Goal: Find specific page/section: Find specific page/section

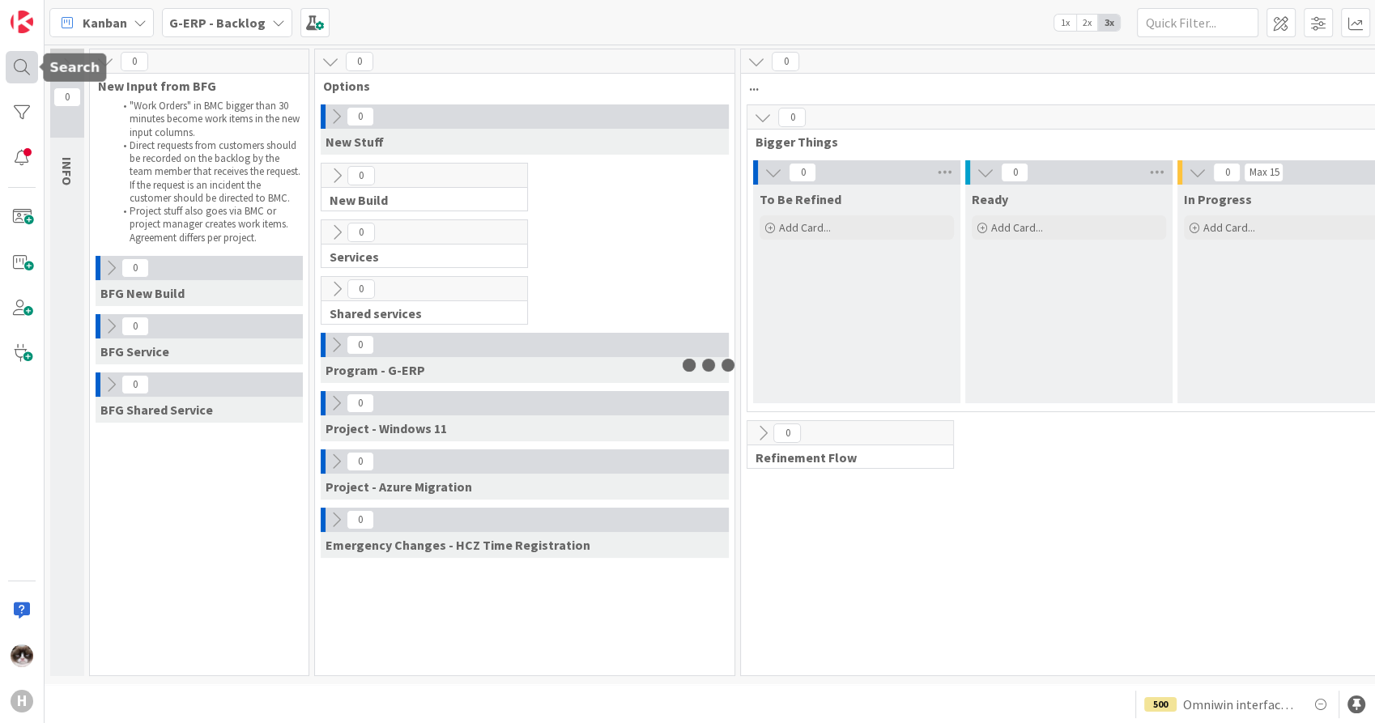
click at [29, 60] on div at bounding box center [22, 67] width 32 height 32
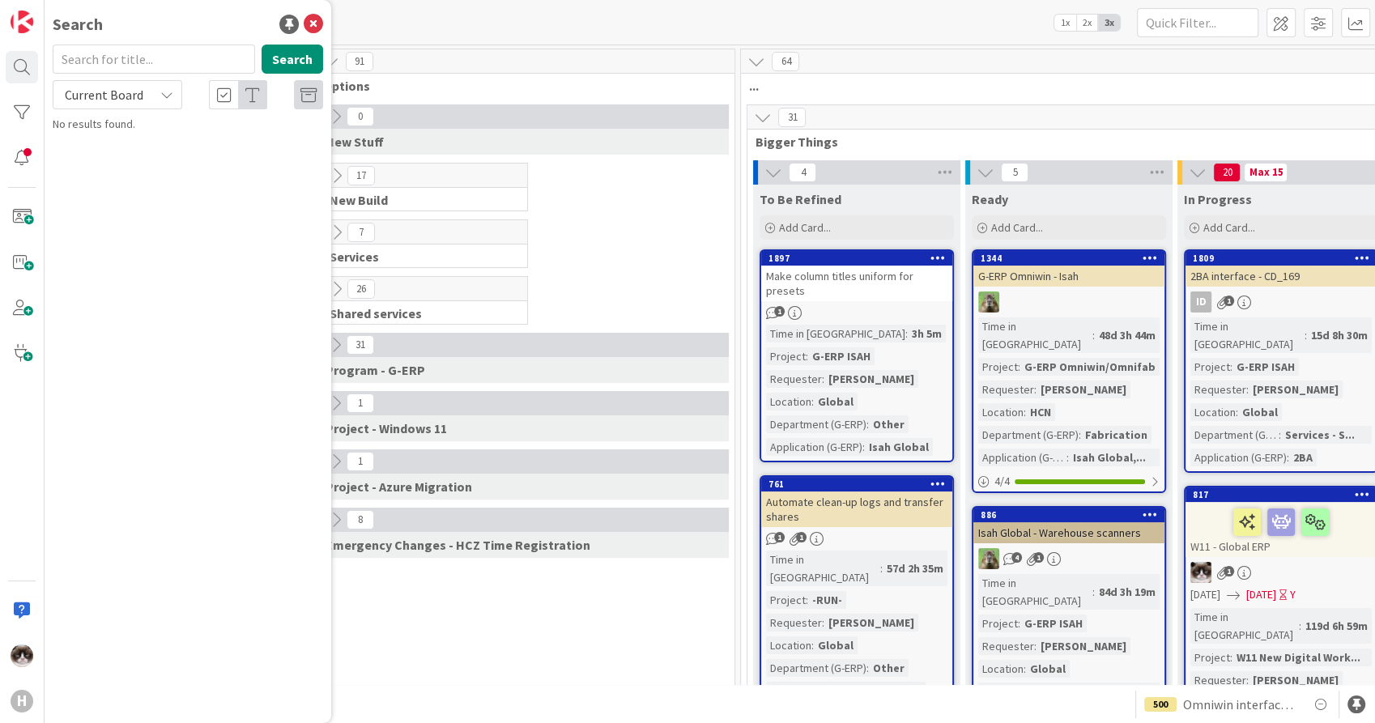
click at [128, 94] on span "Current Board" at bounding box center [104, 95] width 79 height 16
click at [106, 151] on span "All Boards" at bounding box center [146, 162] width 168 height 24
click at [104, 66] on input "text" at bounding box center [154, 59] width 202 height 29
type input "5285"
click at [314, 20] on icon at bounding box center [313, 24] width 19 height 19
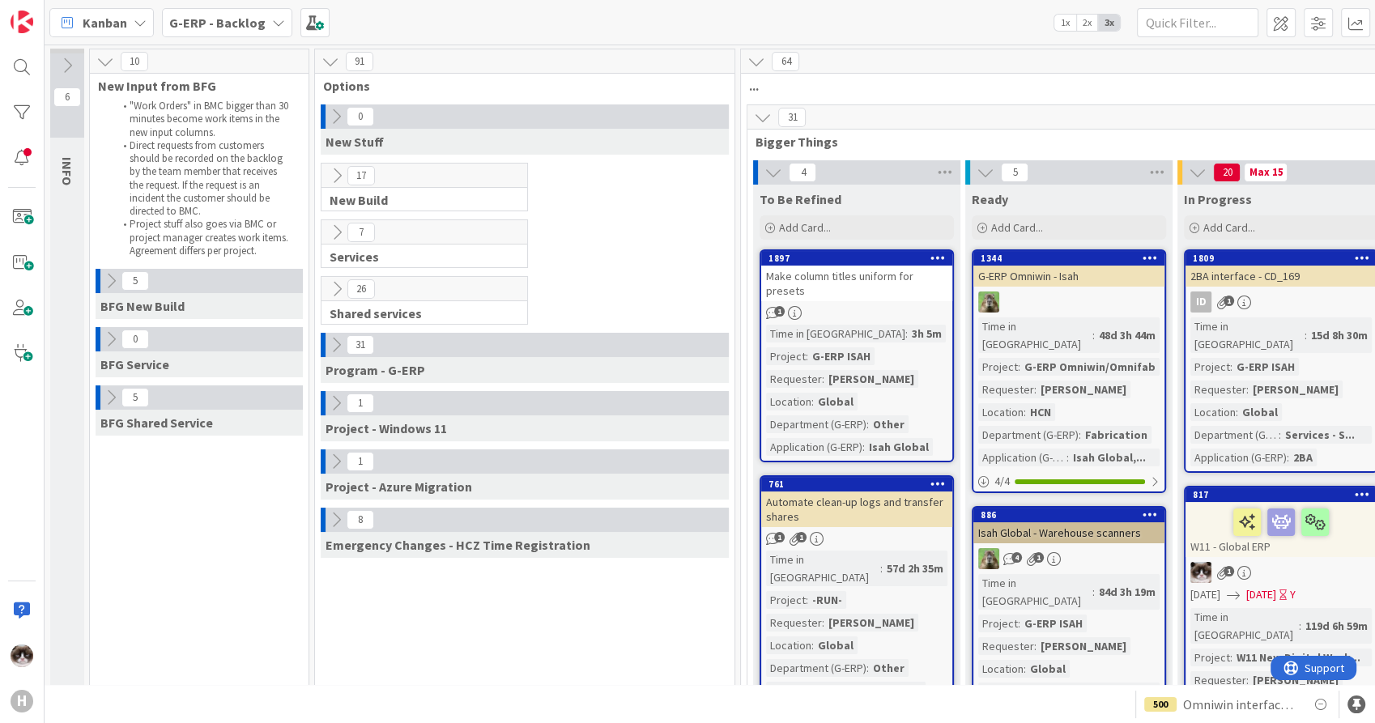
click at [110, 274] on icon at bounding box center [111, 281] width 18 height 18
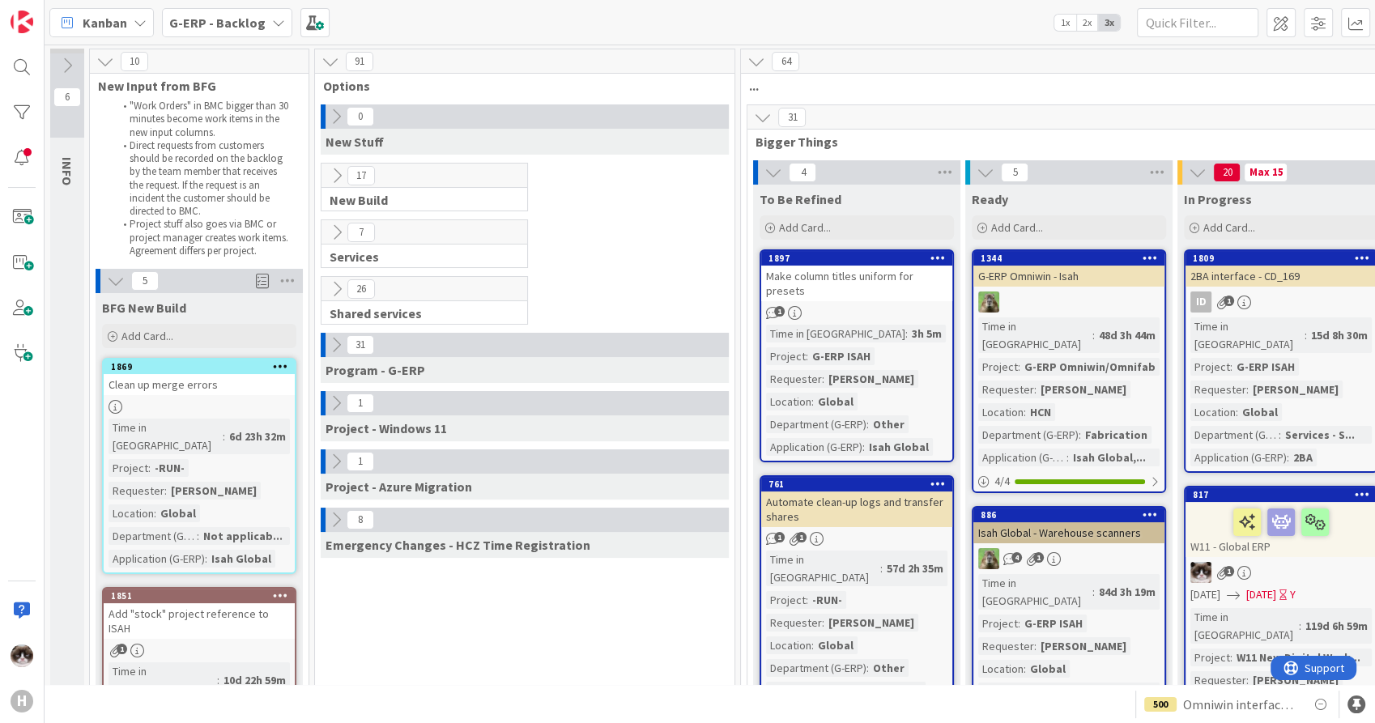
click at [336, 168] on icon at bounding box center [337, 176] width 18 height 18
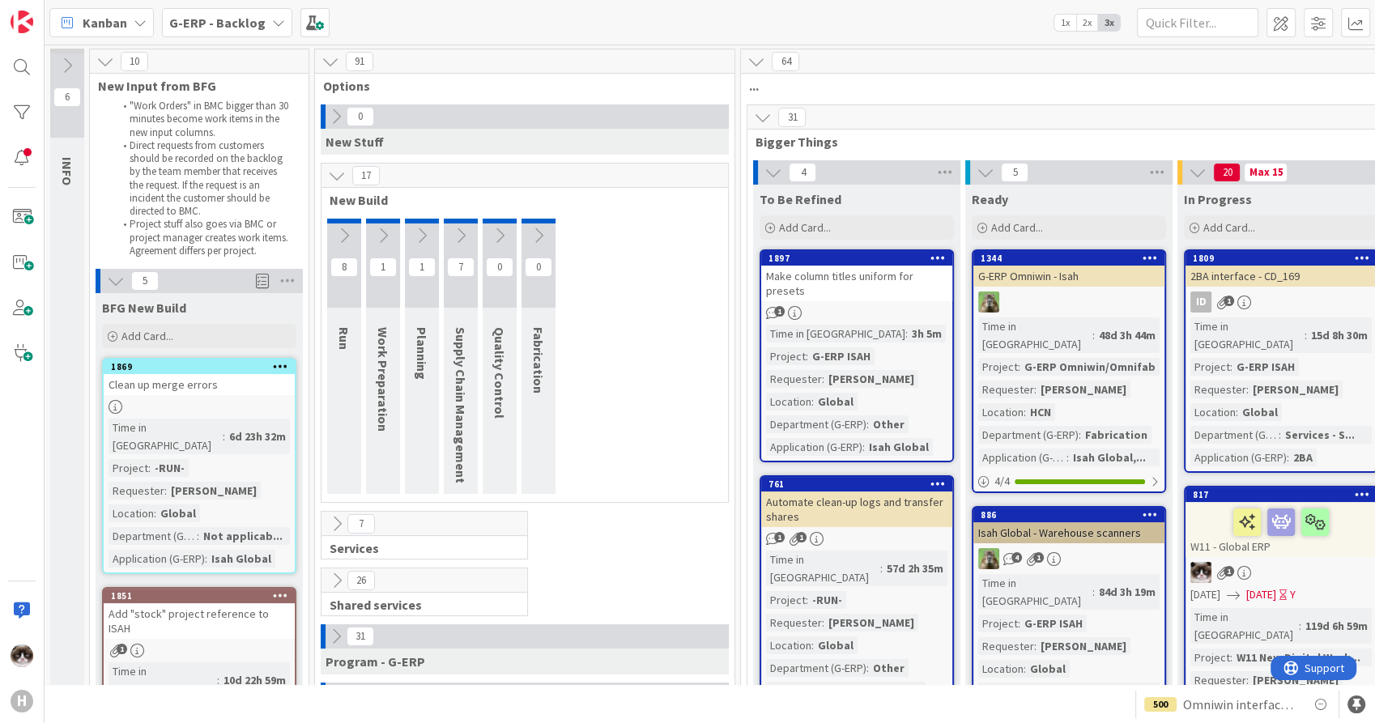
click at [454, 228] on icon at bounding box center [461, 236] width 18 height 18
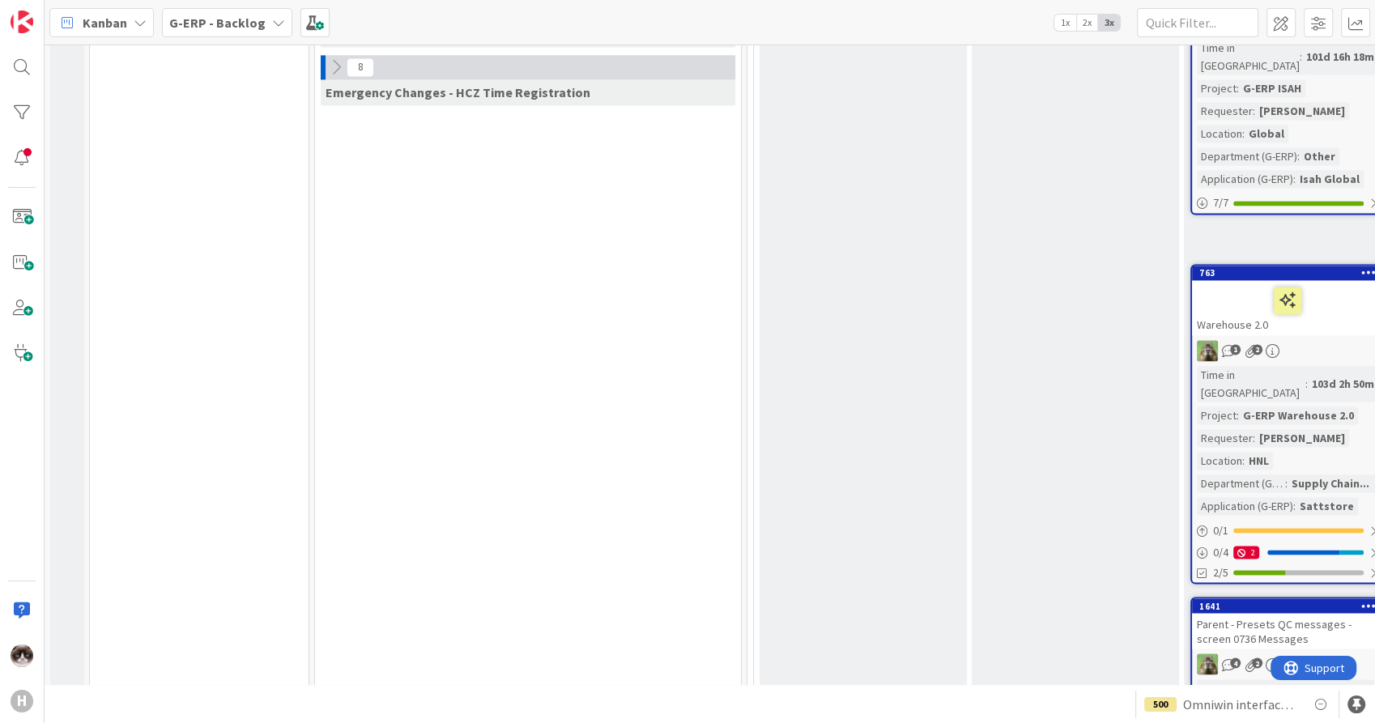
scroll to position [2720, 0]
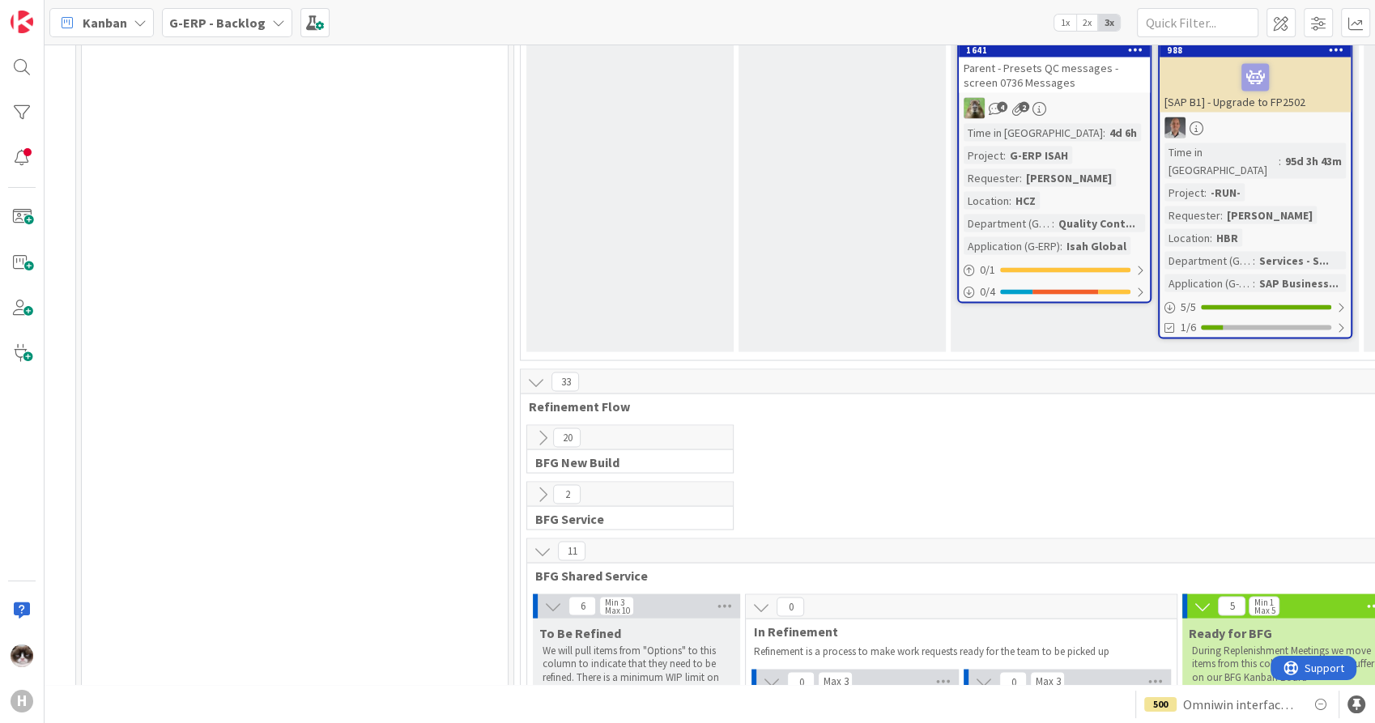
scroll to position [3169, 235]
click at [533, 429] on icon at bounding box center [541, 438] width 18 height 18
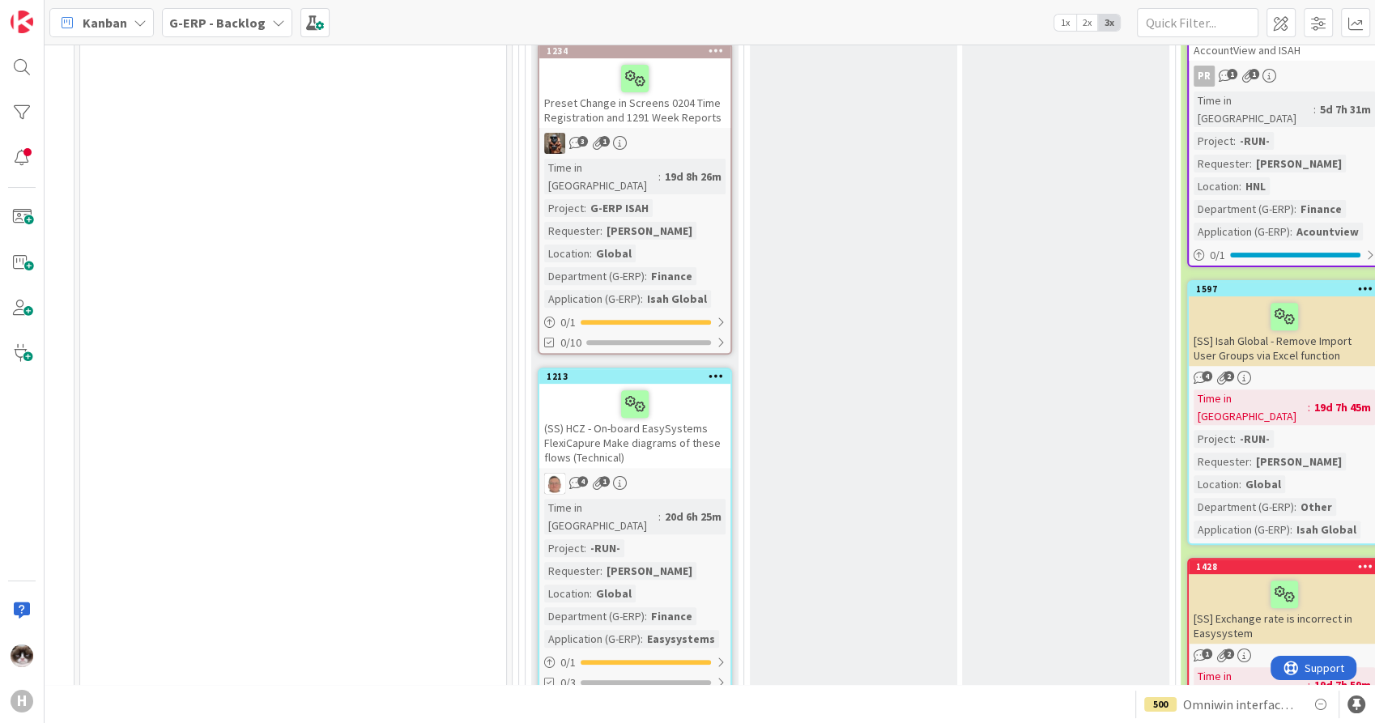
scroll to position [6806, 235]
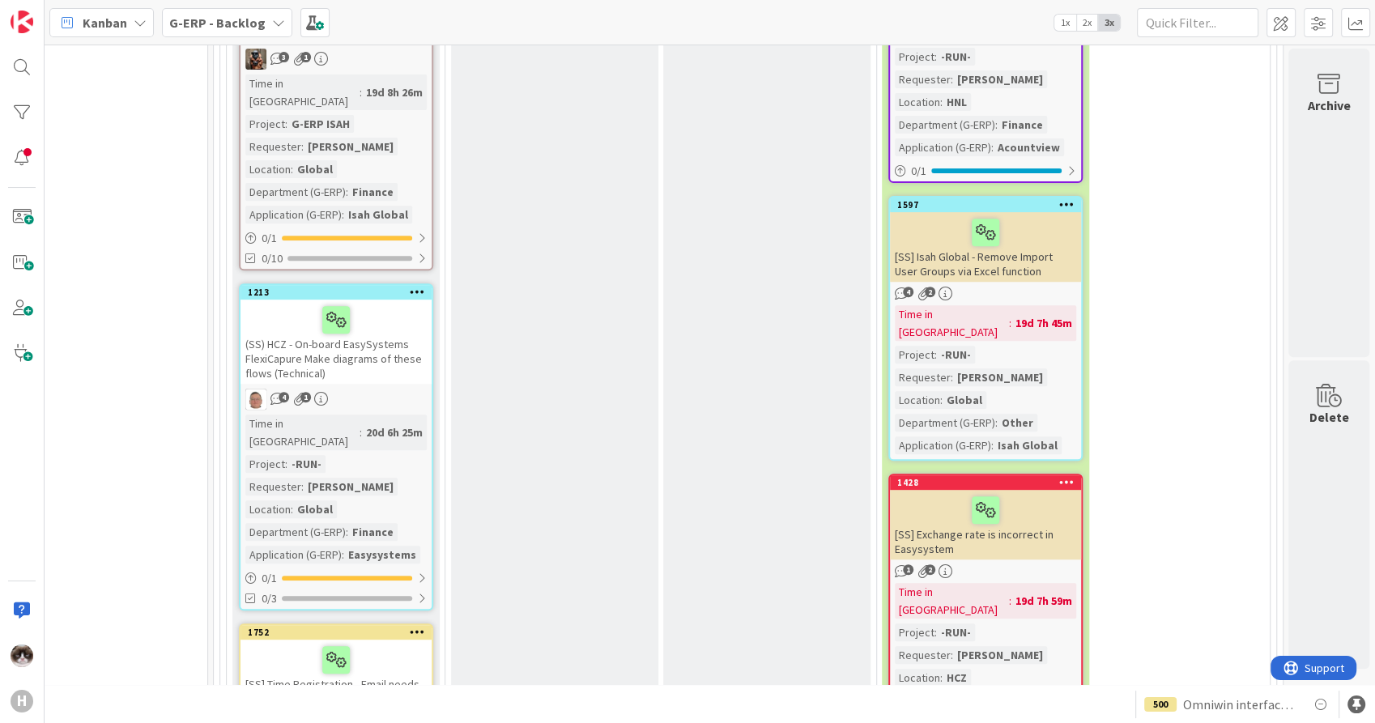
drag, startPoint x: 1083, startPoint y: 682, endPoint x: 22, endPoint y: 19, distance: 1250.9
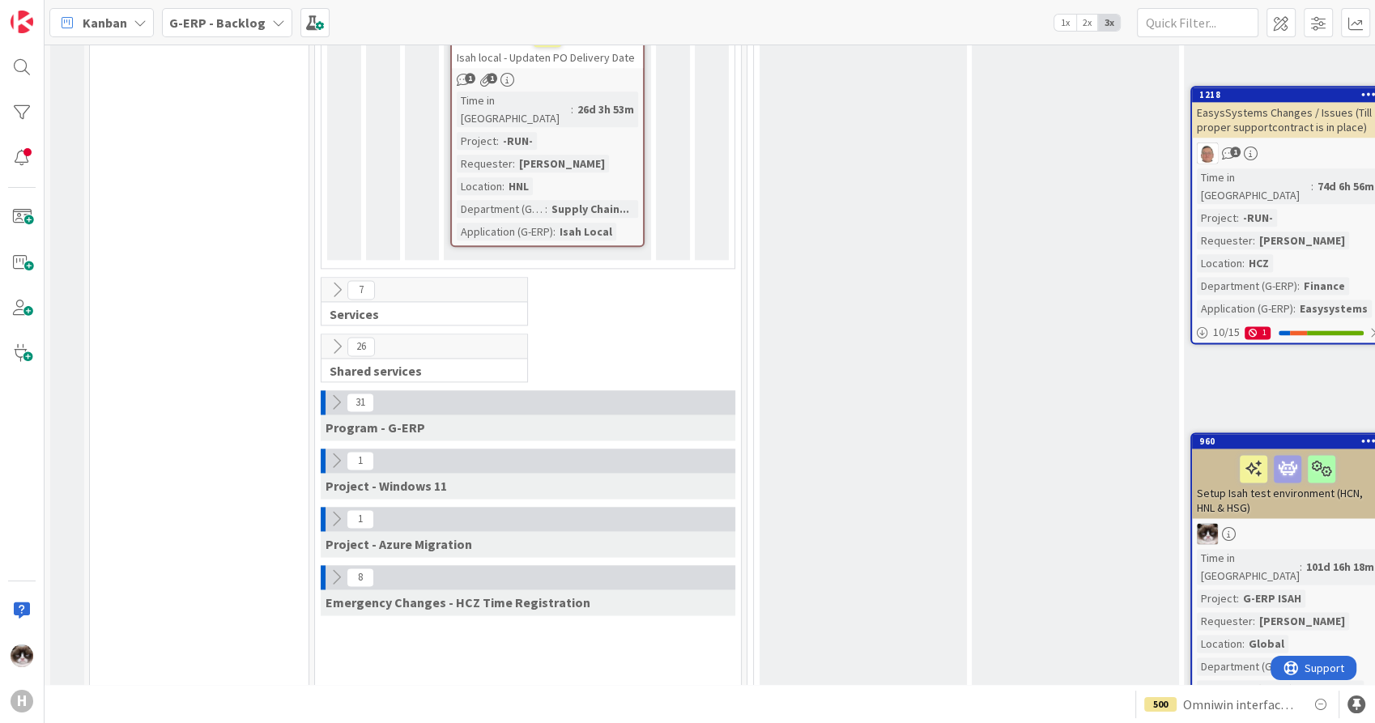
scroll to position [2036, 0]
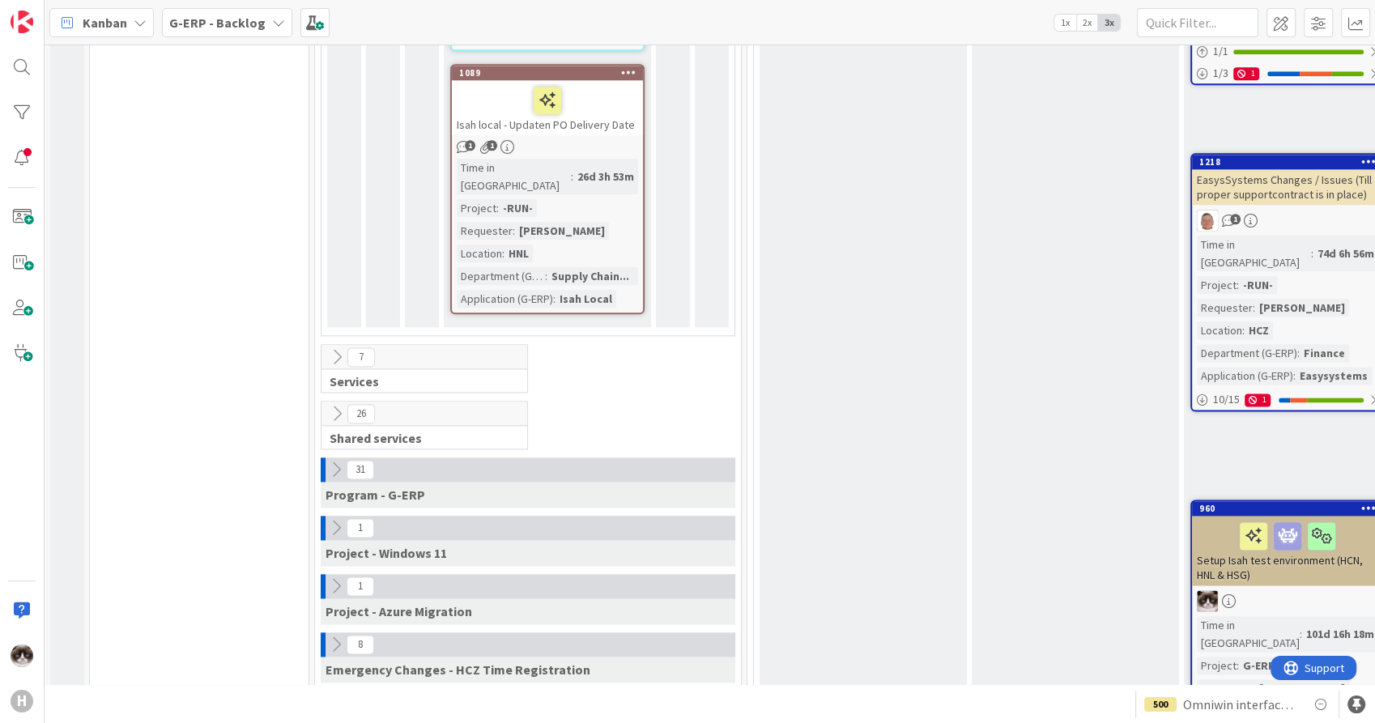
click at [335, 405] on icon at bounding box center [337, 414] width 18 height 18
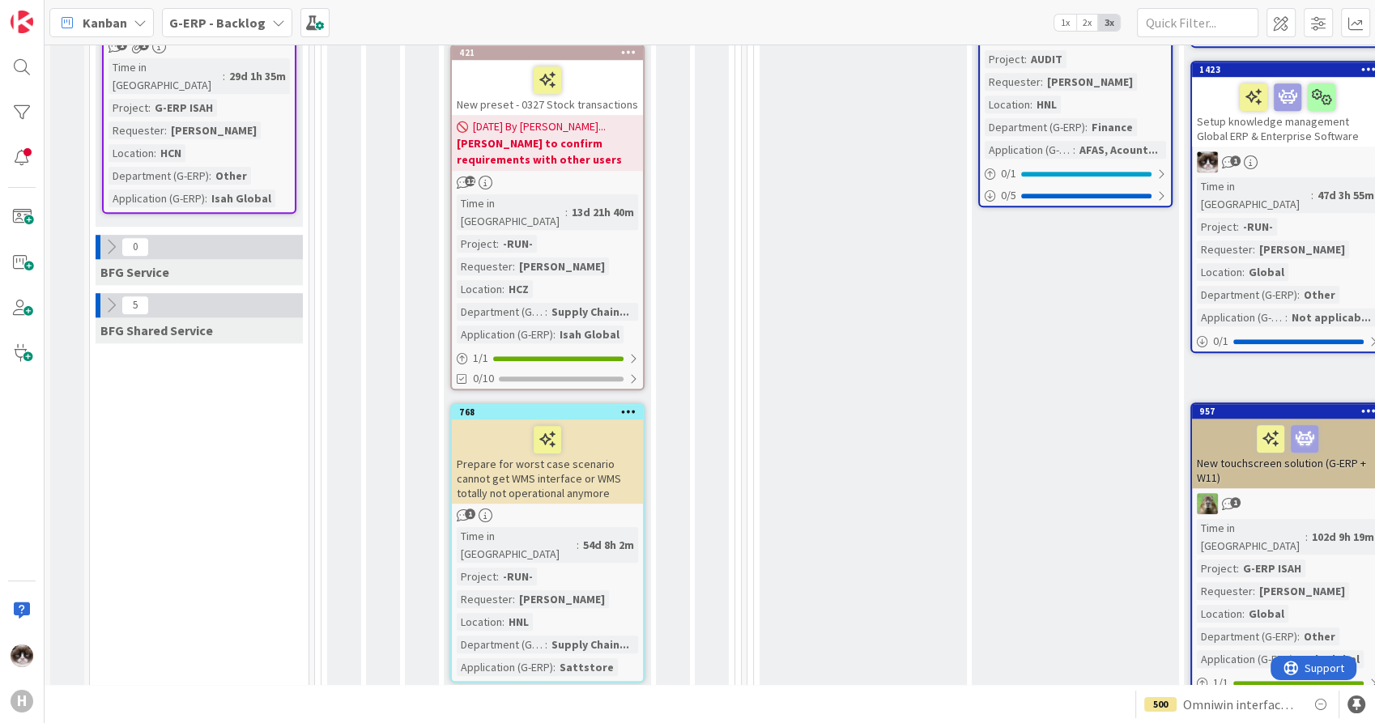
scroll to position [1439, 0]
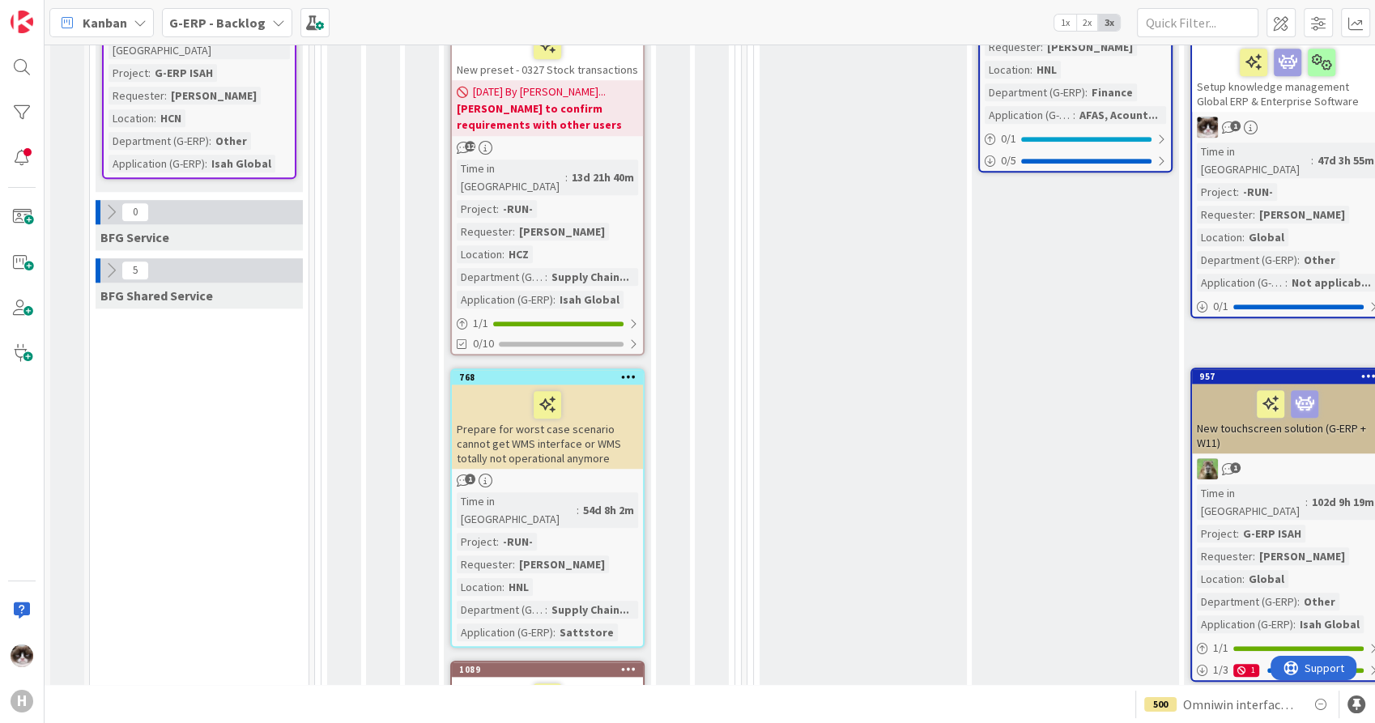
click at [104, 262] on icon at bounding box center [111, 271] width 18 height 18
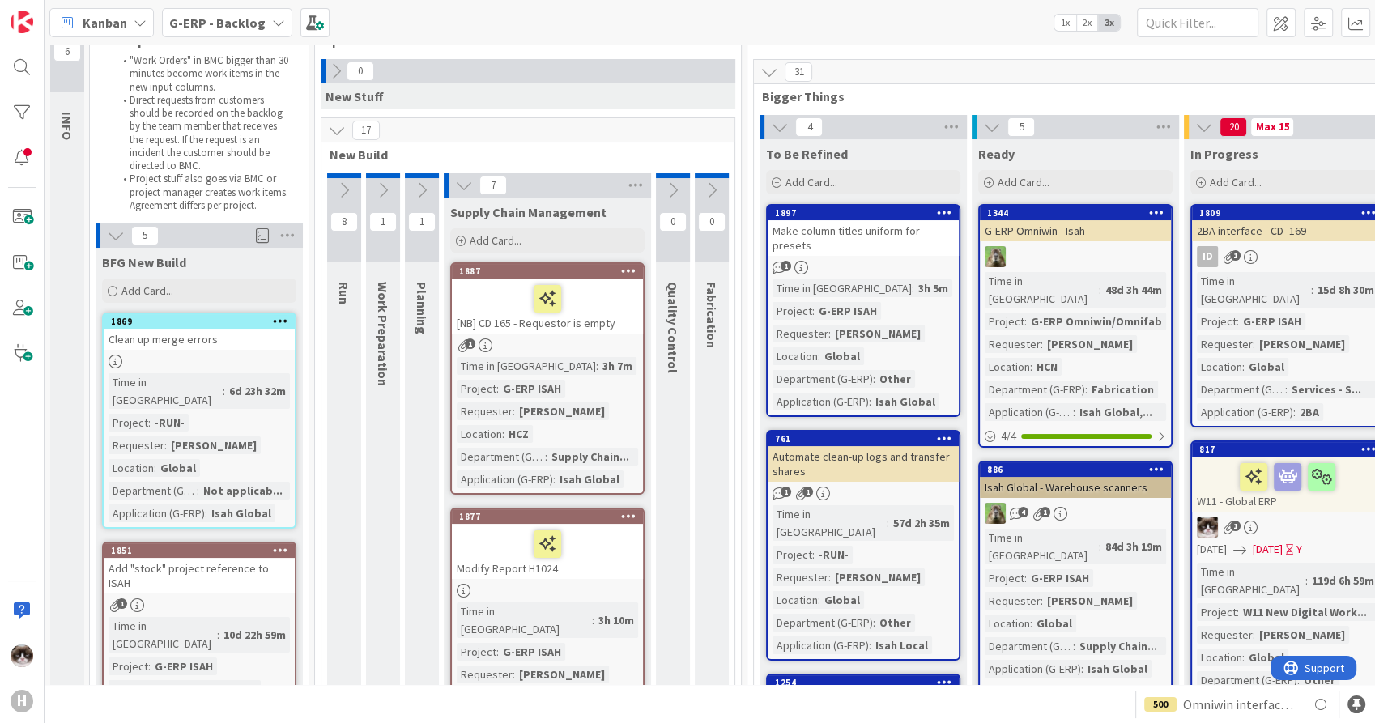
scroll to position [0, 0]
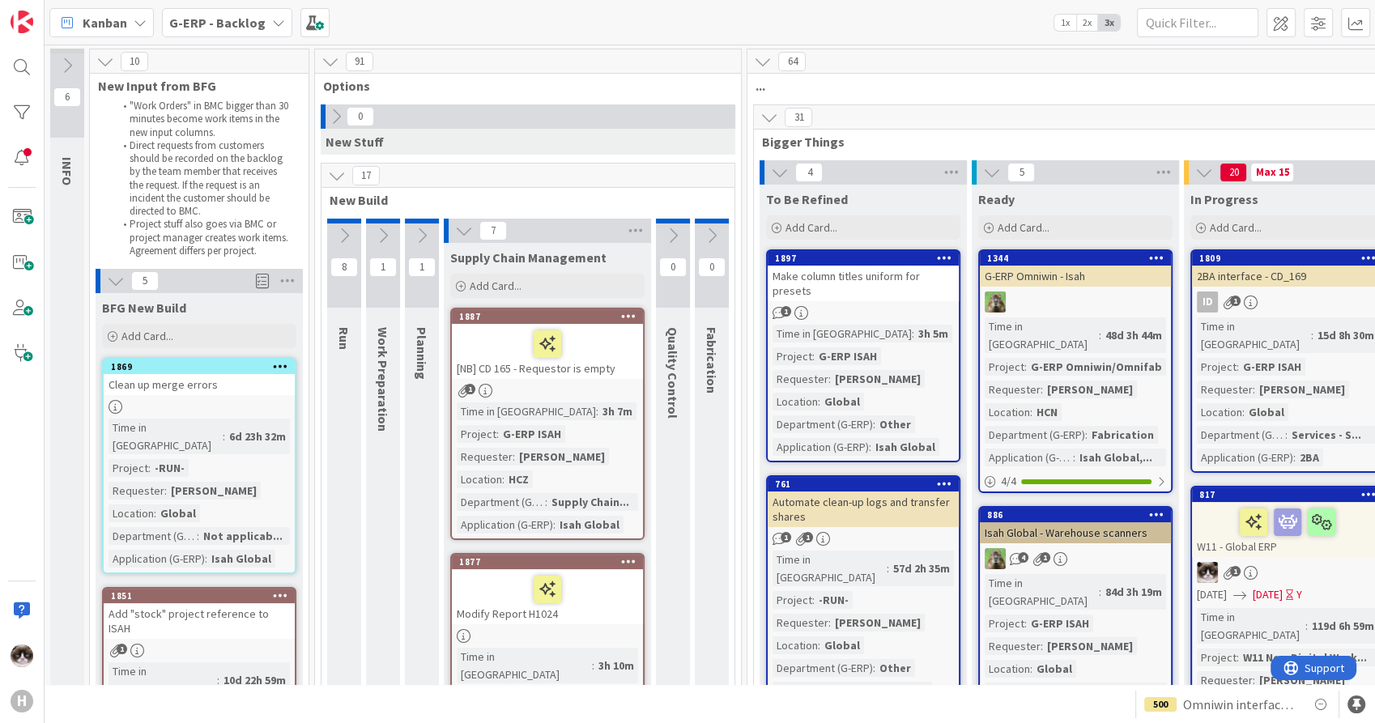
click at [237, 28] on b "G-ERP - Backlog" at bounding box center [217, 23] width 96 height 16
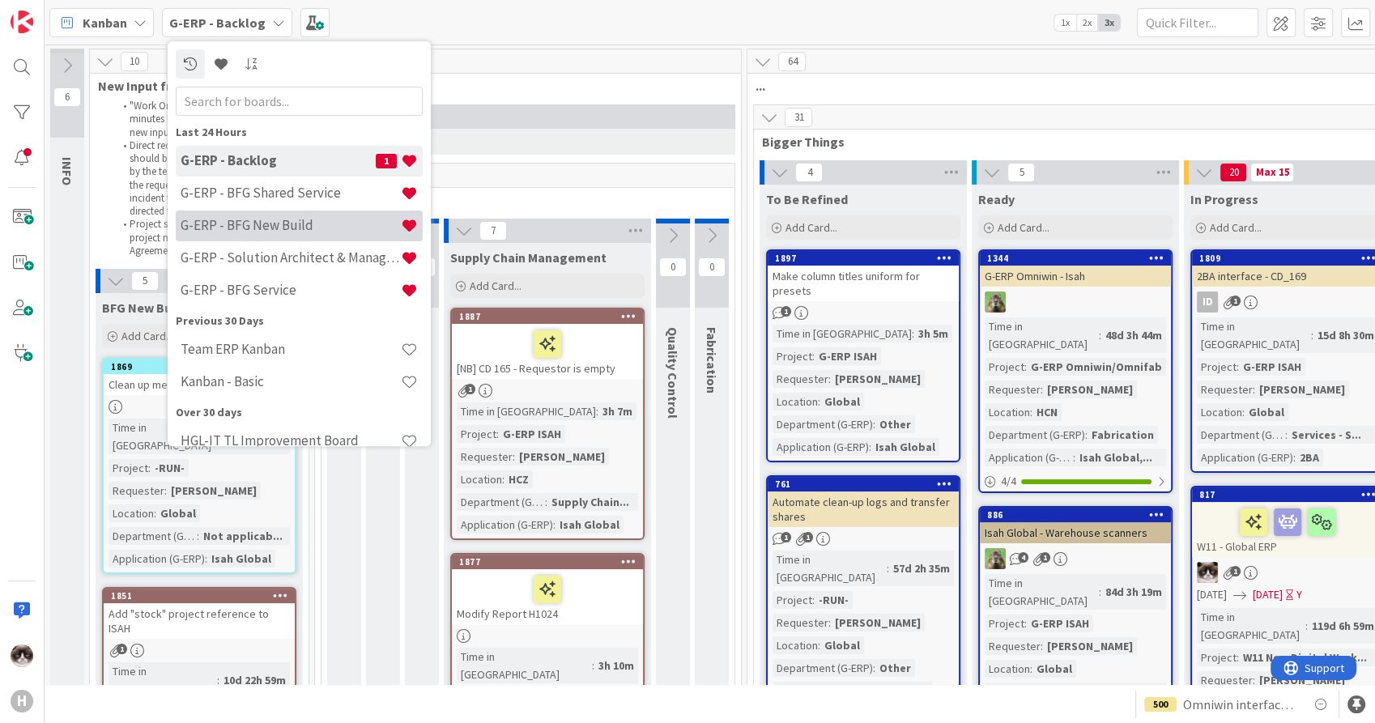
click at [284, 211] on div "G-ERP - BFG New Build" at bounding box center [299, 226] width 247 height 31
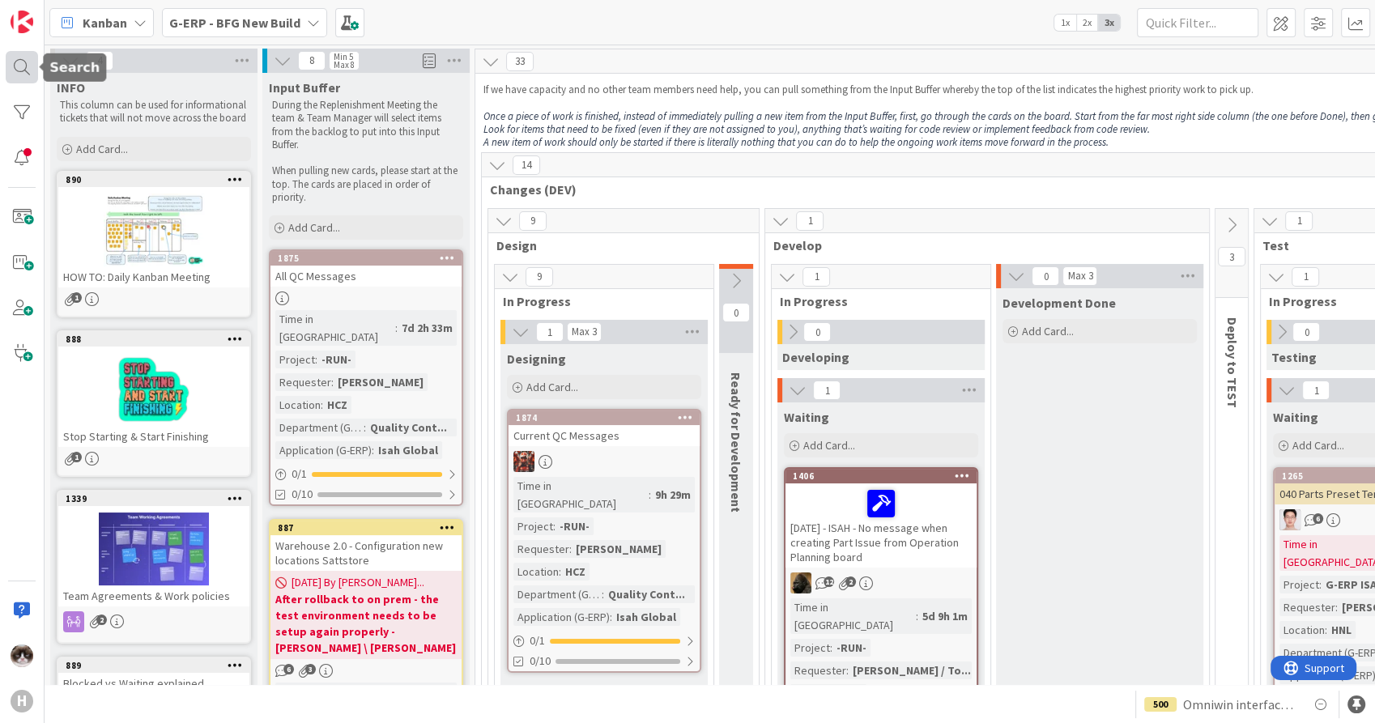
click at [26, 58] on div at bounding box center [22, 67] width 32 height 32
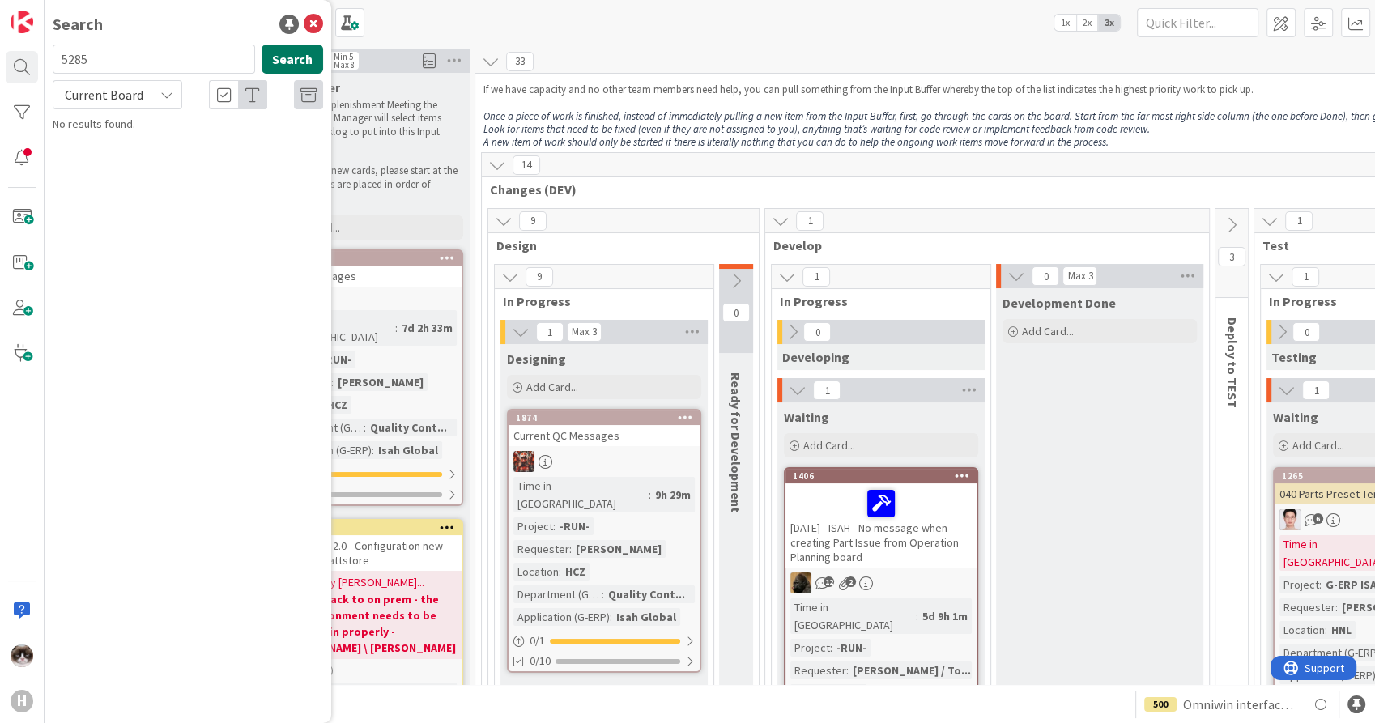
click at [302, 58] on button "Search" at bounding box center [293, 59] width 62 height 29
drag, startPoint x: 147, startPoint y: 58, endPoint x: 39, endPoint y: 47, distance: 109.1
click at [39, 47] on div "H Search 5285 Search Current Board No results found." at bounding box center [22, 361] width 45 height 723
type input "[PERSON_NAME]"
drag, startPoint x: 109, startPoint y: 93, endPoint x: 105, endPoint y: 102, distance: 9.5
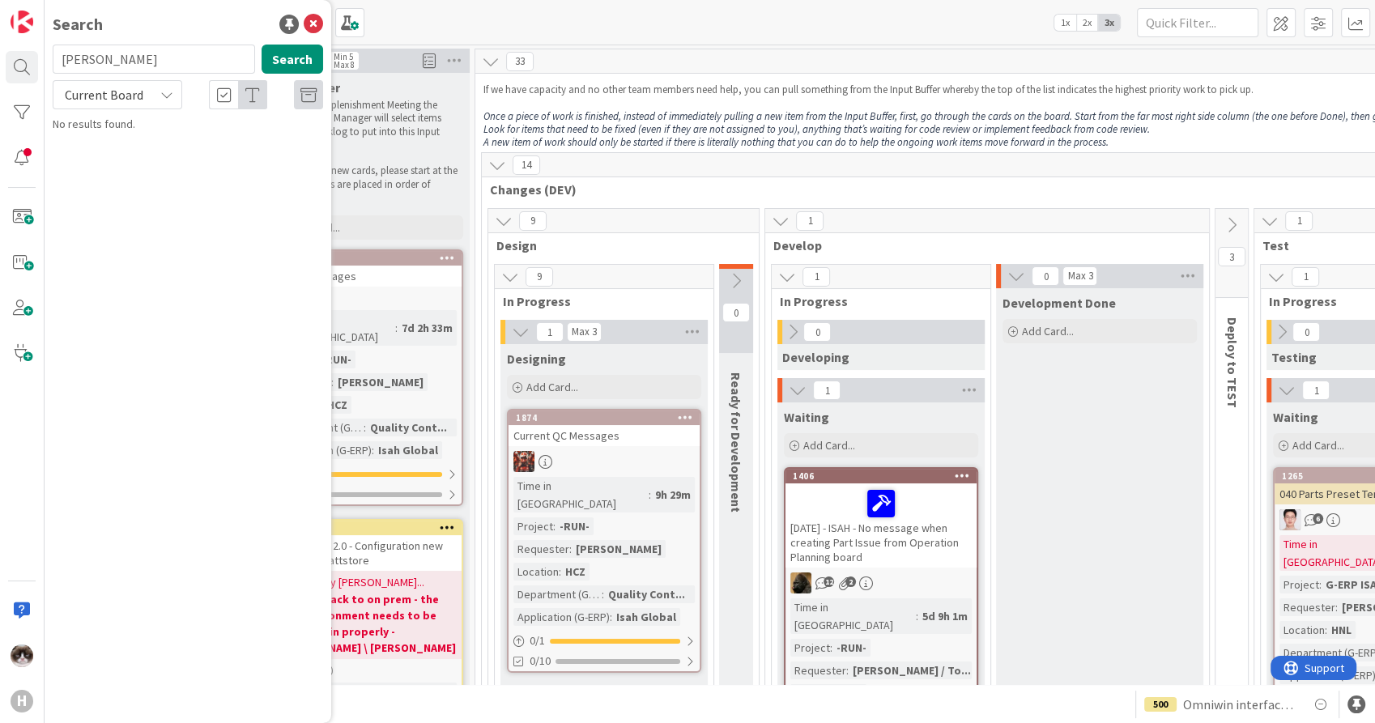
click at [109, 95] on span "Current Board" at bounding box center [104, 95] width 79 height 16
click at [97, 168] on span "All Boards" at bounding box center [146, 162] width 168 height 24
click at [277, 53] on button "Search" at bounding box center [293, 59] width 62 height 29
click at [305, 25] on icon at bounding box center [313, 24] width 19 height 19
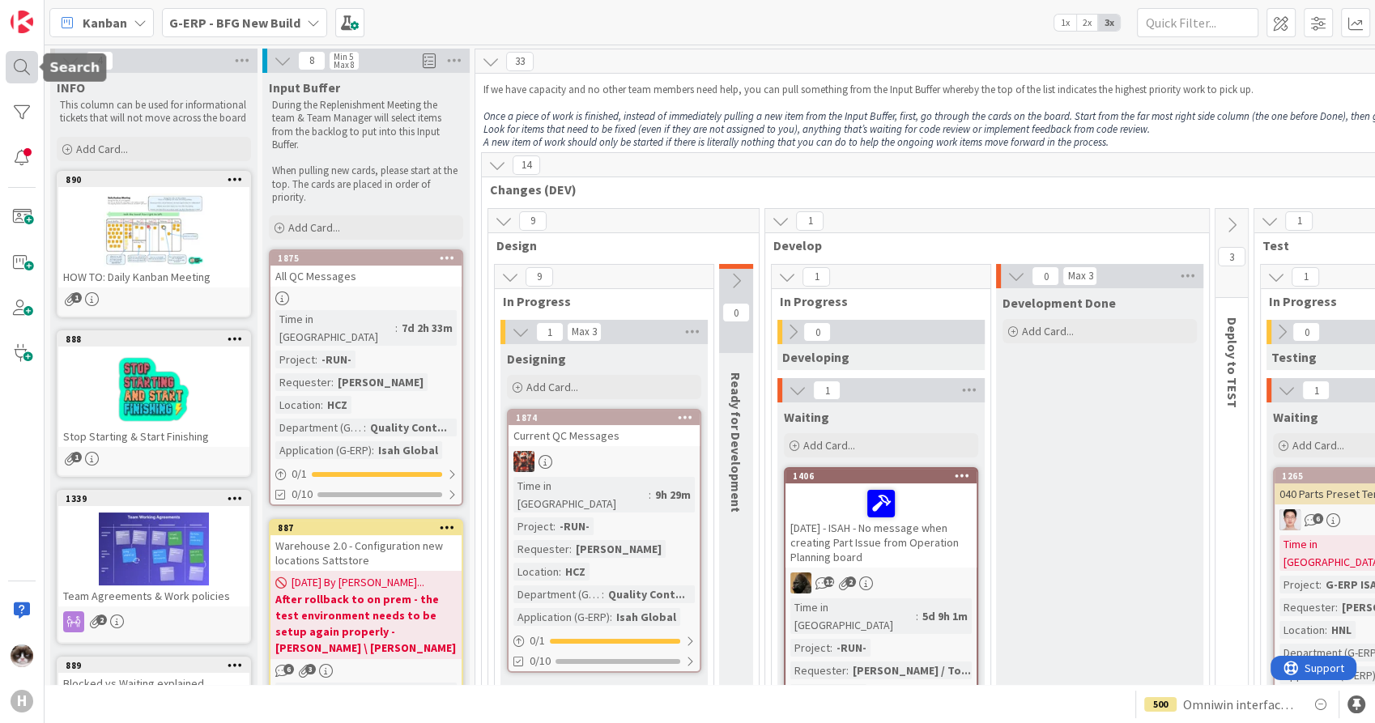
click at [27, 63] on div at bounding box center [22, 67] width 32 height 32
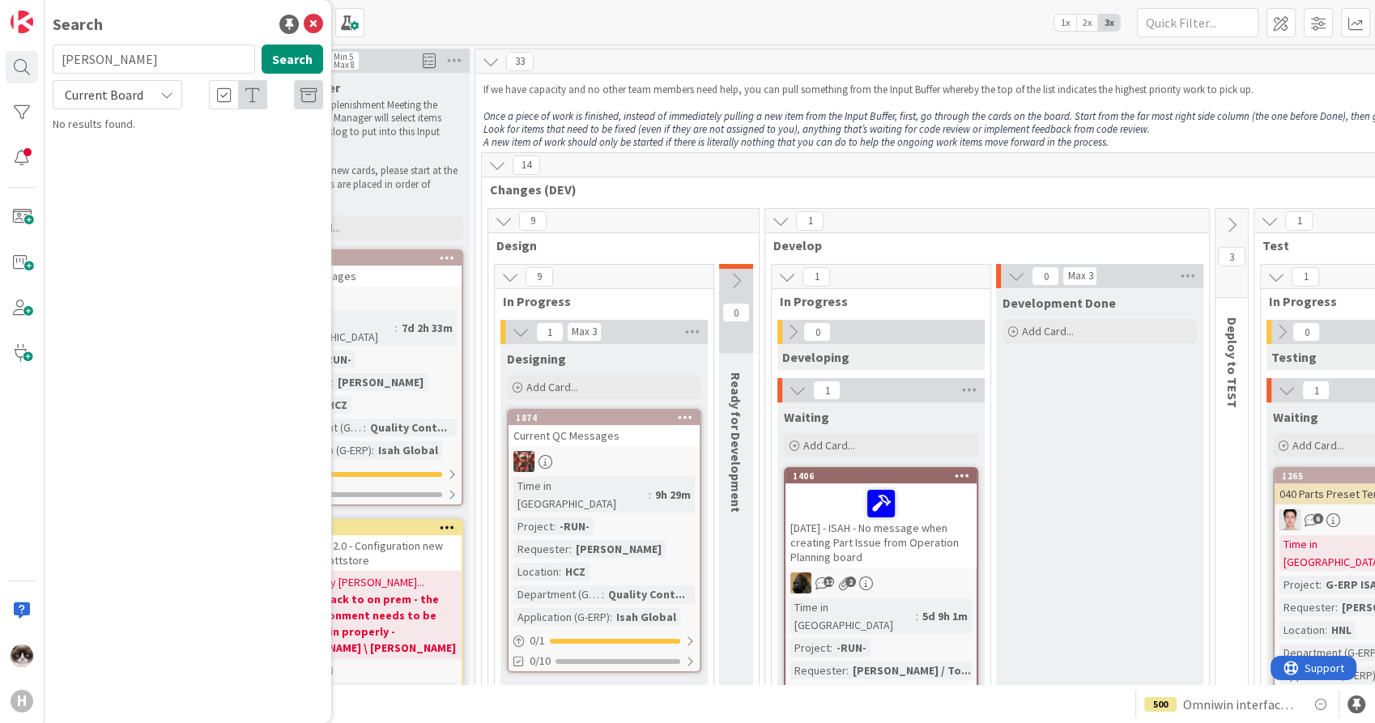
click at [130, 101] on span "Current Board" at bounding box center [104, 95] width 79 height 16
click at [122, 156] on span "All Boards" at bounding box center [146, 162] width 168 height 24
click at [139, 65] on input "[PERSON_NAME]" at bounding box center [154, 59] width 202 height 29
type input "1847"
